Goal: Information Seeking & Learning: Learn about a topic

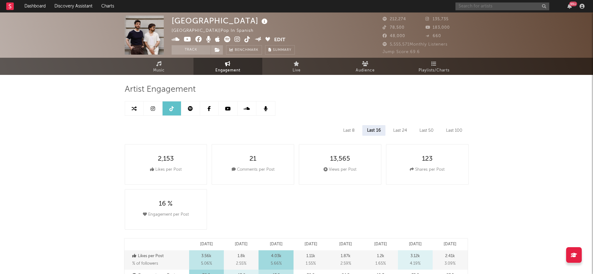
click at [486, 7] on input "text" at bounding box center [502, 6] width 94 height 8
click at [482, 5] on input "text" at bounding box center [502, 6] width 94 height 8
select select "6m"
type input "ana sofi w"
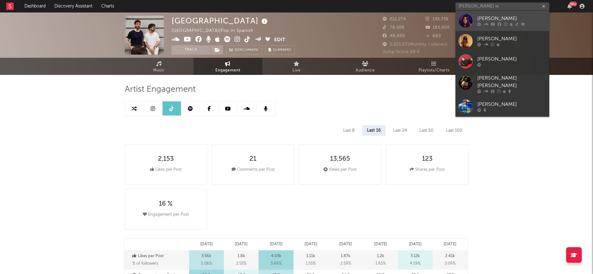
click at [486, 21] on div "[PERSON_NAME]" at bounding box center [511, 18] width 69 height 7
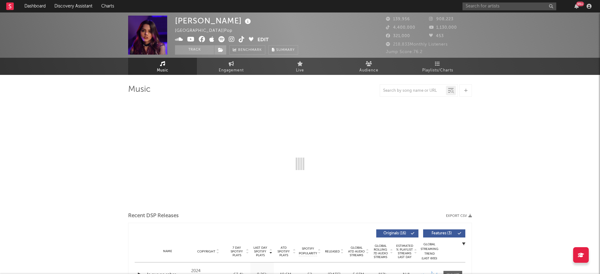
select select "6m"
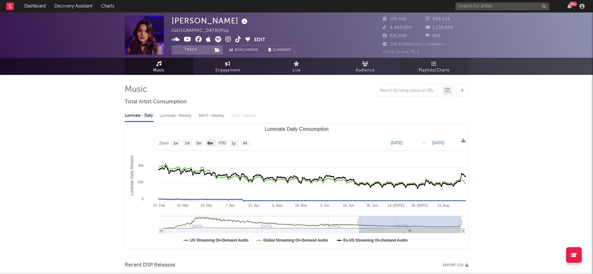
click at [432, 69] on span "Playlists/Charts" at bounding box center [433, 70] width 31 height 7
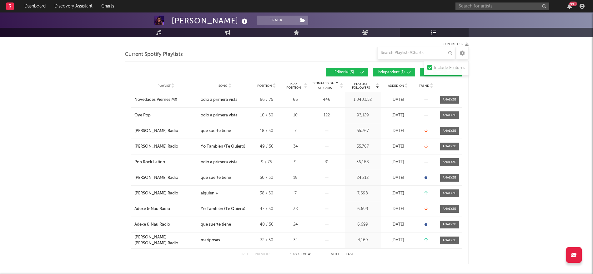
scroll to position [82, 0]
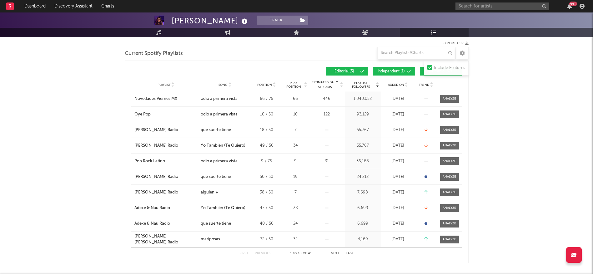
click at [388, 72] on span "Independent ( 1 )" at bounding box center [391, 72] width 29 height 4
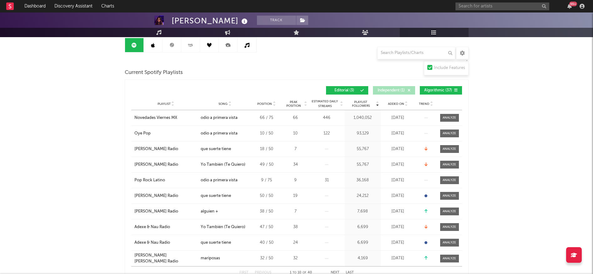
scroll to position [63, 0]
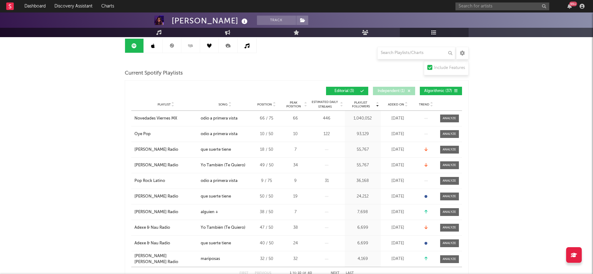
click at [425, 90] on span "Algorithmic ( 37 )" at bounding box center [438, 91] width 29 height 4
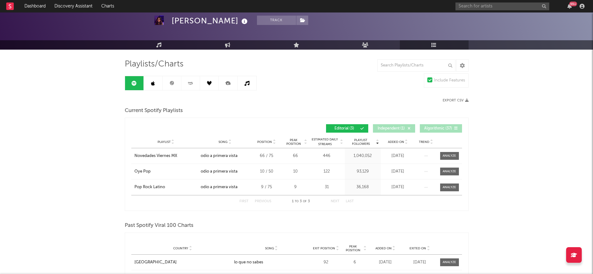
scroll to position [26, 0]
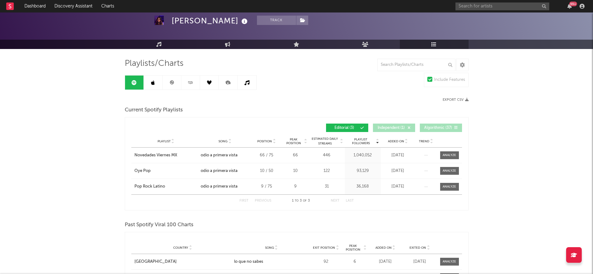
drag, startPoint x: 436, startPoint y: 125, endPoint x: 440, endPoint y: 126, distance: 4.2
click at [440, 126] on span "Algorithmic ( 37 )" at bounding box center [438, 128] width 29 height 4
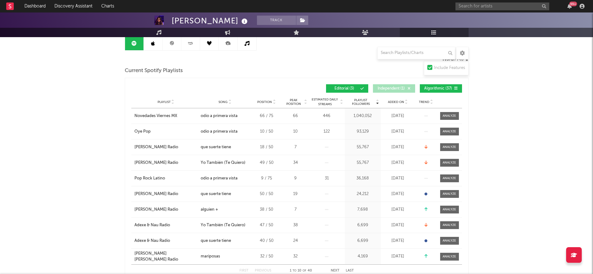
scroll to position [66, 0]
click at [432, 87] on span "Algorithmic ( 37 )" at bounding box center [438, 89] width 29 height 4
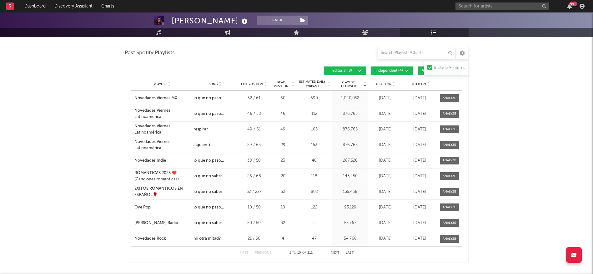
scroll to position [0, 0]
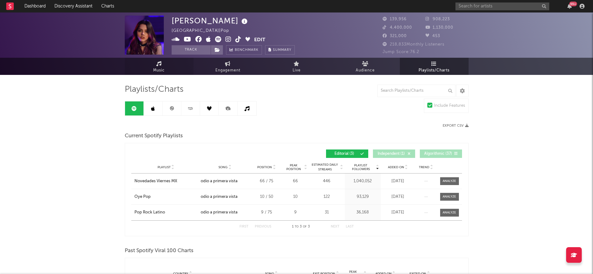
click at [180, 69] on link "Music" at bounding box center [159, 66] width 69 height 17
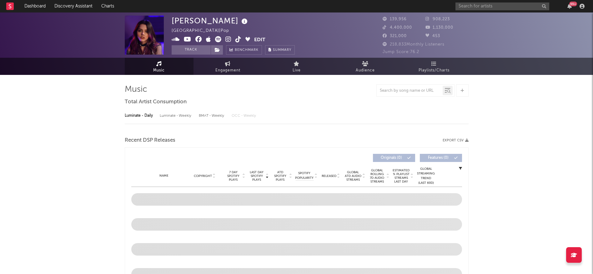
select select "6m"
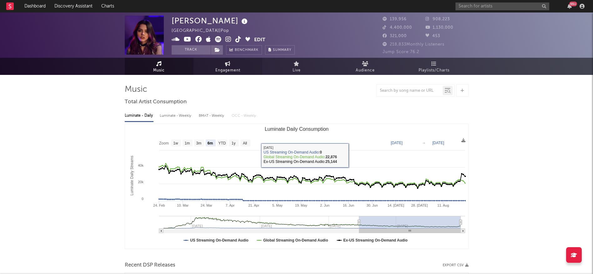
click at [224, 67] on span "Engagement" at bounding box center [227, 70] width 25 height 7
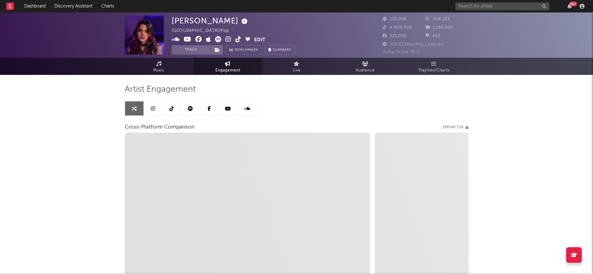
select select "1w"
click at [294, 61] on link "Live" at bounding box center [296, 66] width 69 height 17
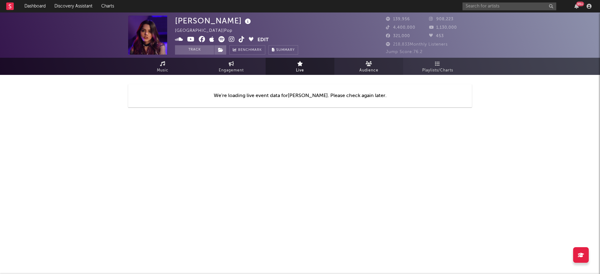
click at [378, 65] on link "Audience" at bounding box center [368, 66] width 69 height 17
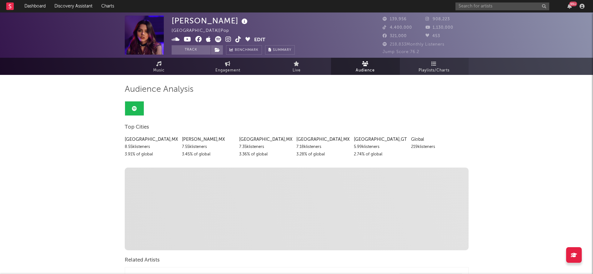
click at [430, 70] on span "Playlists/Charts" at bounding box center [433, 70] width 31 height 7
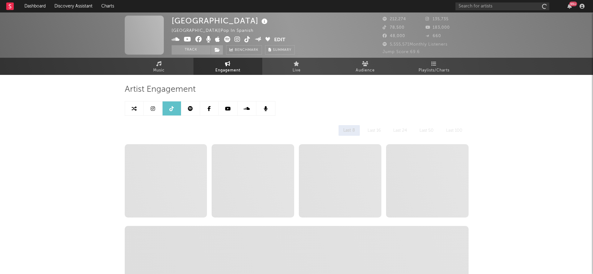
select select "6m"
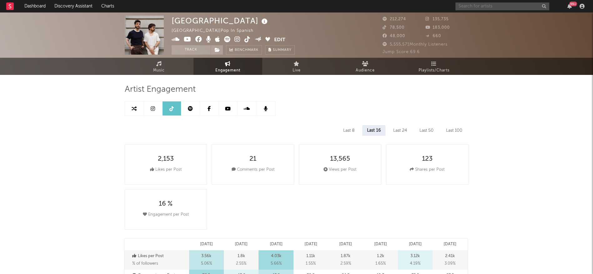
click at [478, 6] on input "text" at bounding box center [502, 6] width 94 height 8
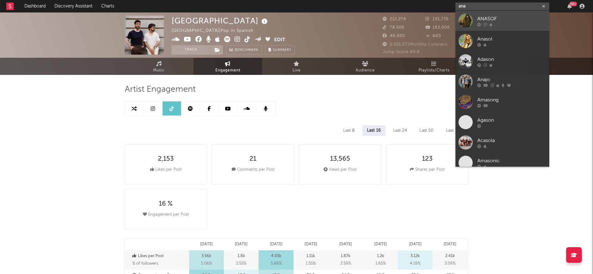
type input "ana"
click at [487, 14] on link "ANASOF" at bounding box center [502, 21] width 94 height 20
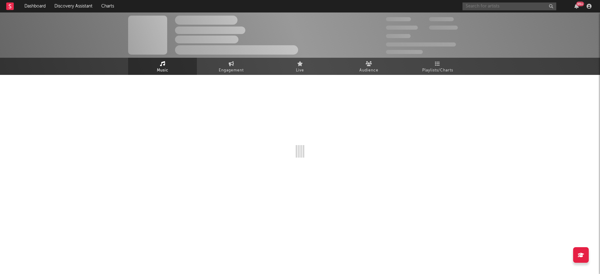
click at [483, 8] on input "text" at bounding box center [509, 6] width 94 height 8
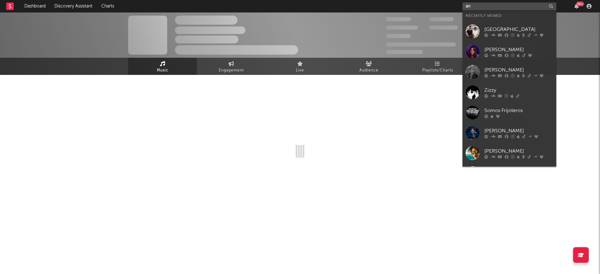
type input "ana"
select select "1w"
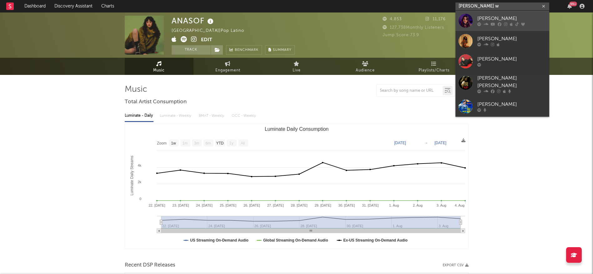
type input "ana sofi w"
click at [486, 24] on icon at bounding box center [485, 24] width 5 height 4
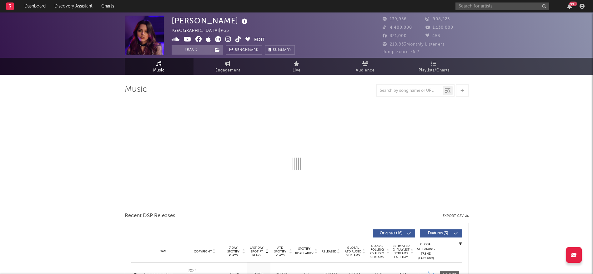
select select "6m"
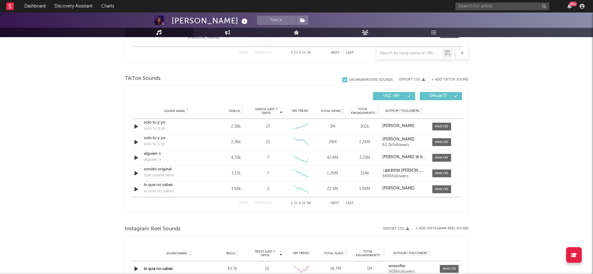
scroll to position [392, 0]
click at [334, 202] on button "Next" at bounding box center [335, 202] width 9 height 3
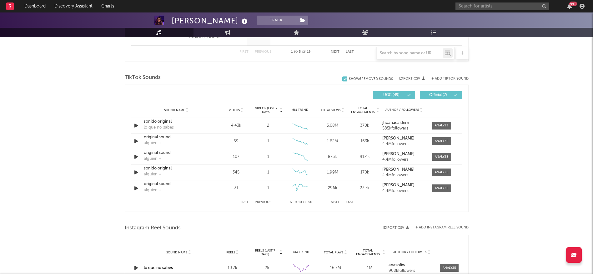
click at [334, 202] on button "Next" at bounding box center [335, 202] width 9 height 3
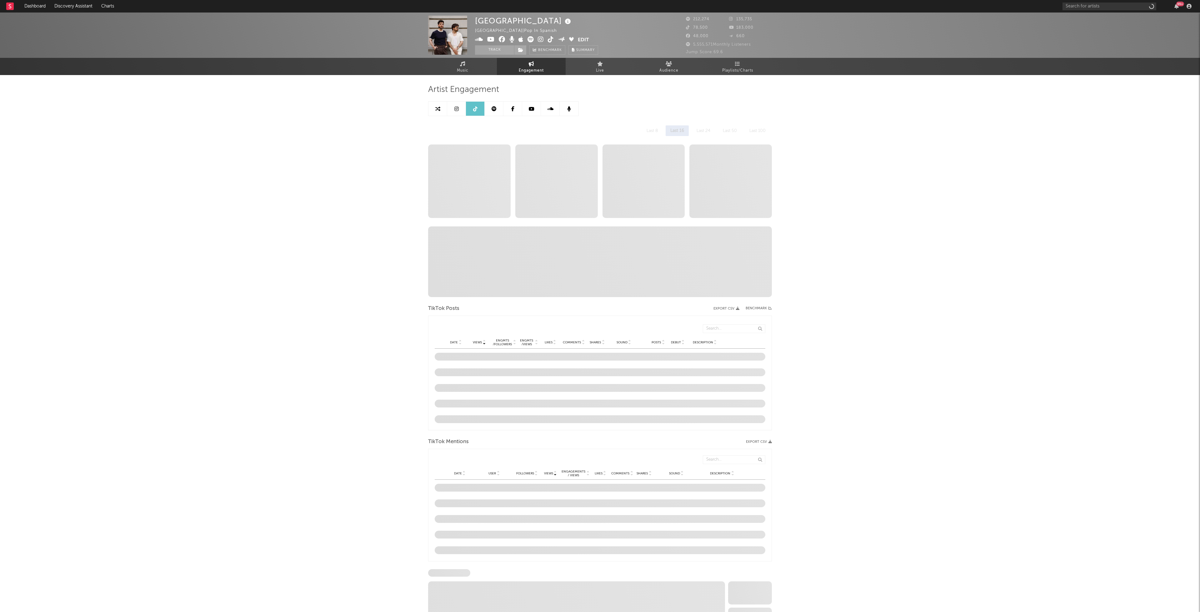
select select "6m"
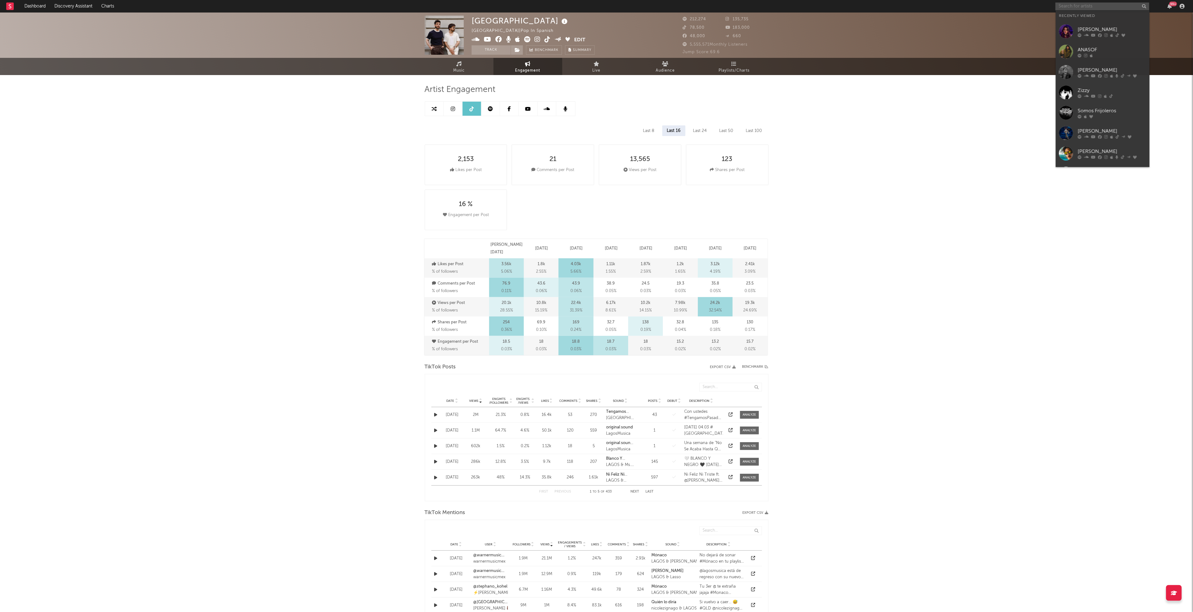
click at [1086, 6] on input "text" at bounding box center [1102, 6] width 94 height 8
type input "zizzy"
click at [1067, 23] on div at bounding box center [1066, 21] width 14 height 14
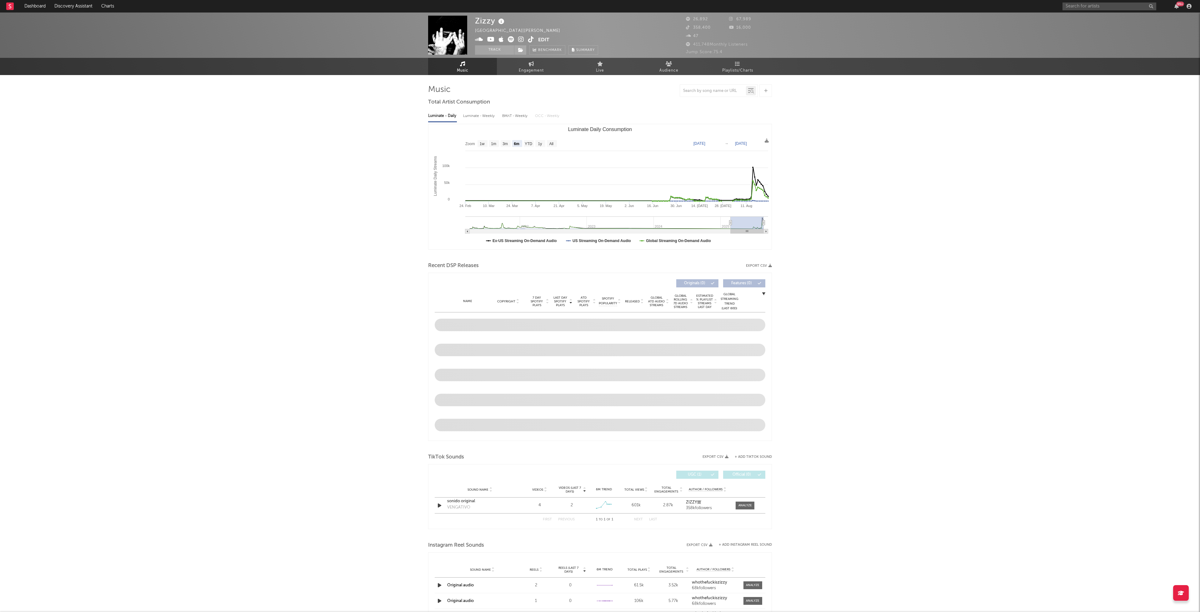
select select "6m"
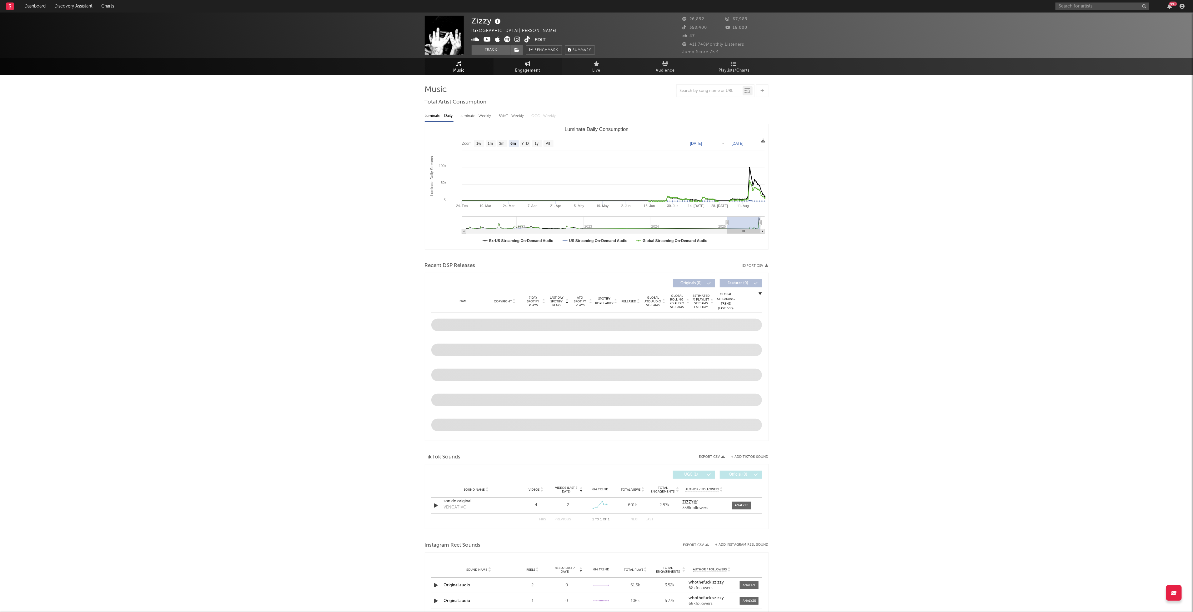
click at [522, 69] on span "Engagement" at bounding box center [527, 70] width 25 height 7
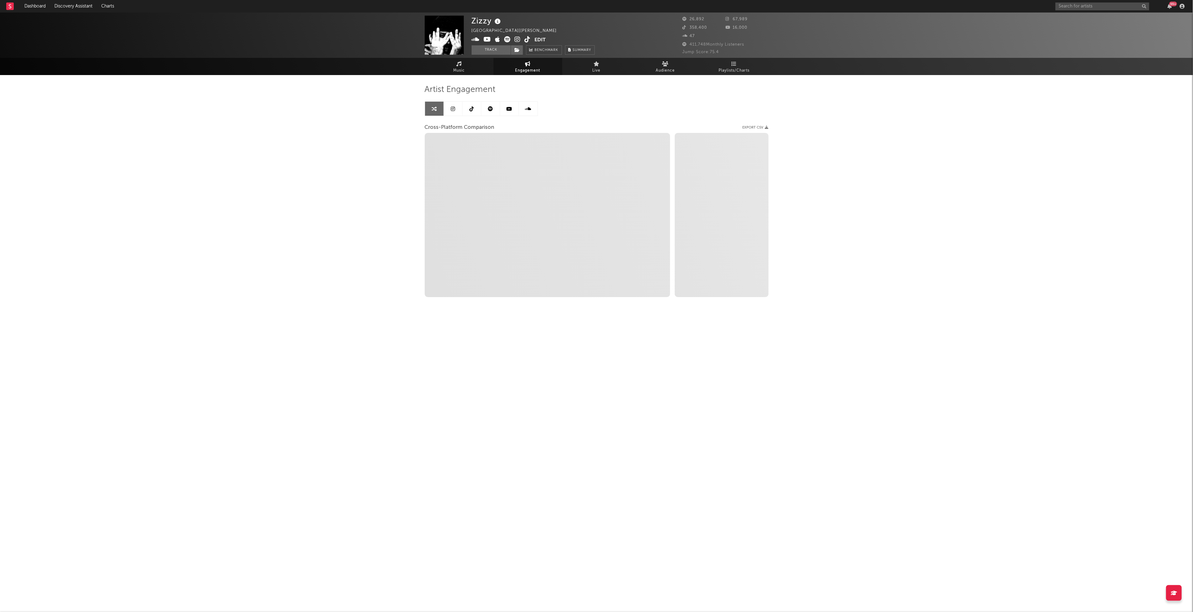
select select "1w"
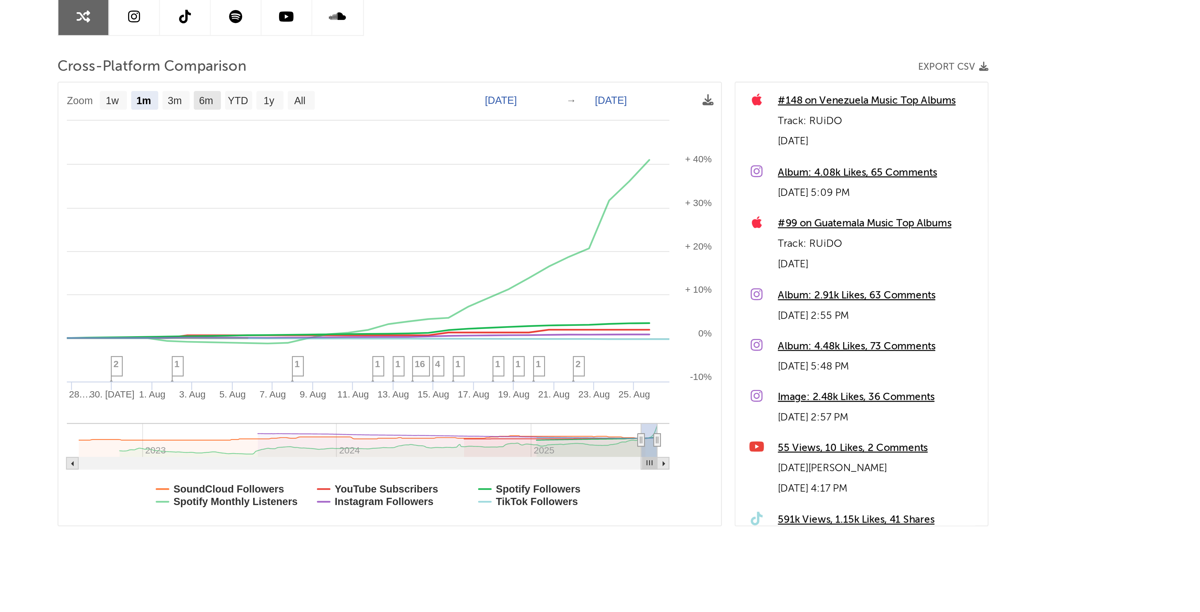
drag, startPoint x: 482, startPoint y: 140, endPoint x: 616, endPoint y: 181, distance: 139.4
click at [482, 140] on text "6m" at bounding box center [482, 140] width 5 height 4
select select "6m"
type input "[DATE]"
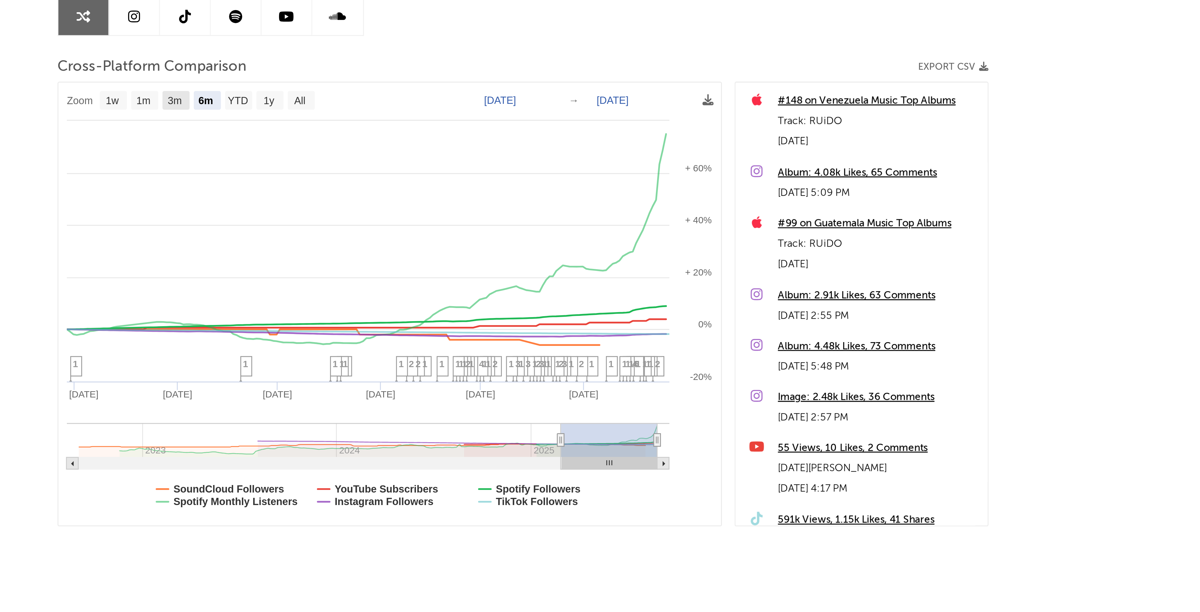
click at [468, 139] on rect at bounding box center [472, 139] width 10 height 7
select select "3m"
type input "[DATE]"
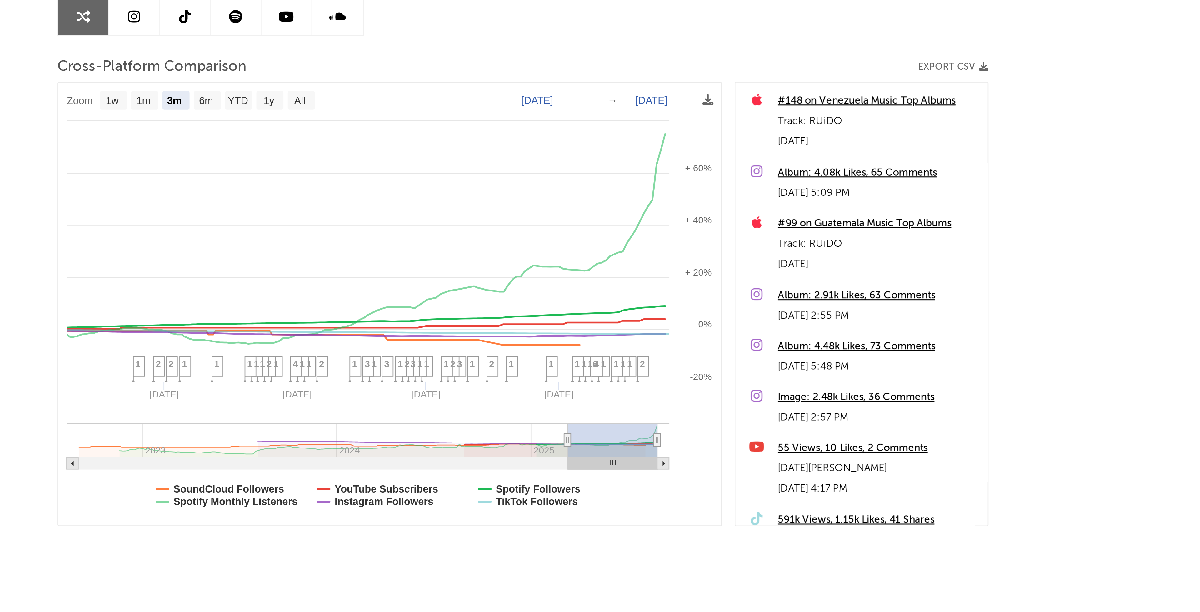
select select "3m"
